Goal: Information Seeking & Learning: Learn about a topic

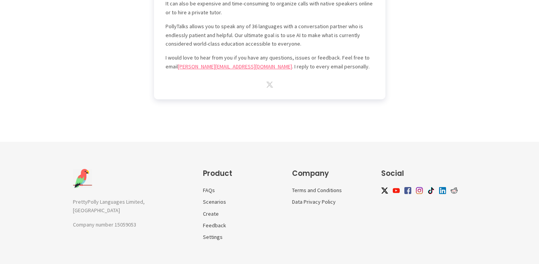
scroll to position [2292, 0]
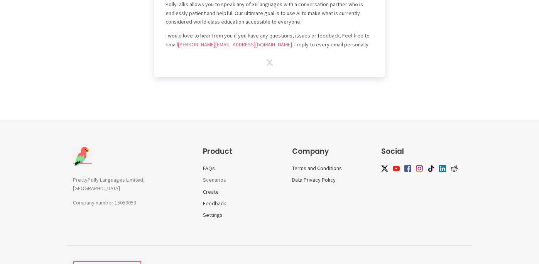
click at [217, 176] on link "Scenarios" at bounding box center [214, 179] width 23 height 7
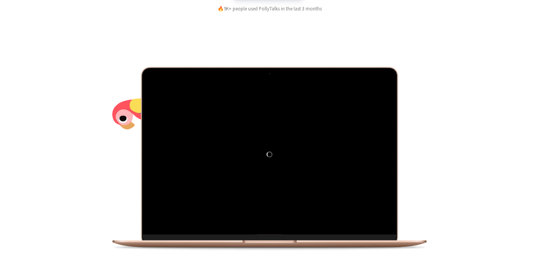
scroll to position [0, 0]
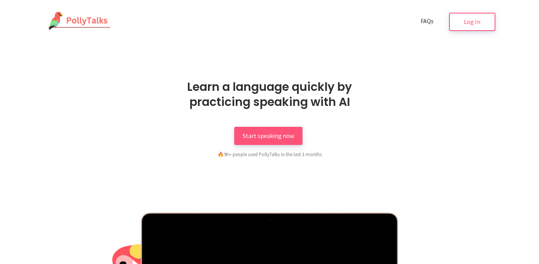
click at [426, 24] on span "FAQs" at bounding box center [427, 21] width 13 height 8
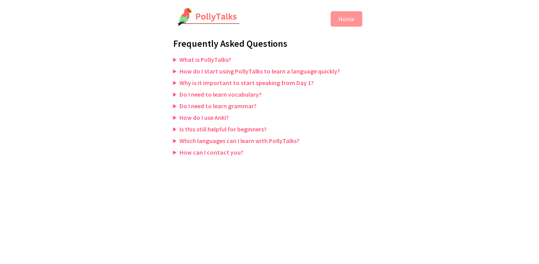
click at [174, 59] on summary "What is PollyTalks?" at bounding box center [269, 60] width 193 height 8
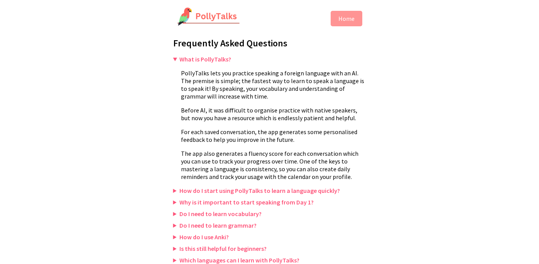
scroll to position [13, 0]
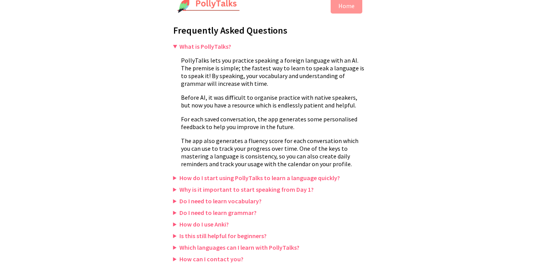
click at [175, 176] on summary "How do I start using PollyTalks to learn a language quickly?" at bounding box center [269, 178] width 193 height 8
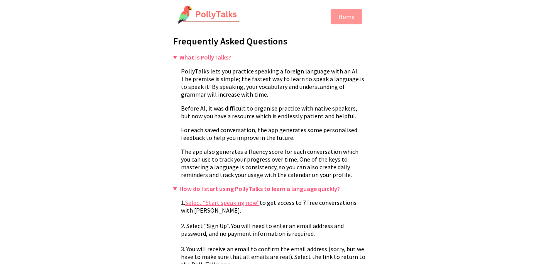
scroll to position [0, 0]
